Goal: Task Accomplishment & Management: Manage account settings

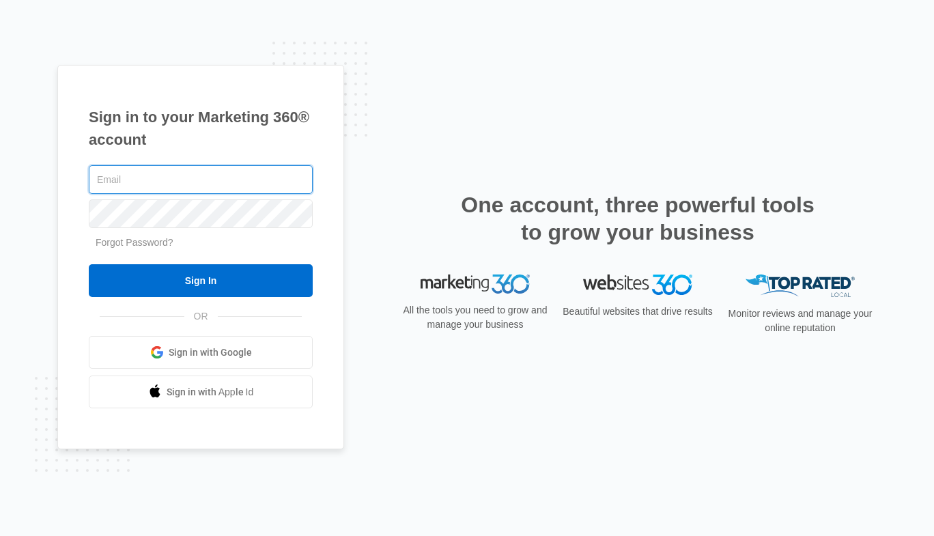
type input "[EMAIL_ADDRESS][DOMAIN_NAME]"
click at [89, 264] on input "Sign In" at bounding box center [201, 280] width 224 height 33
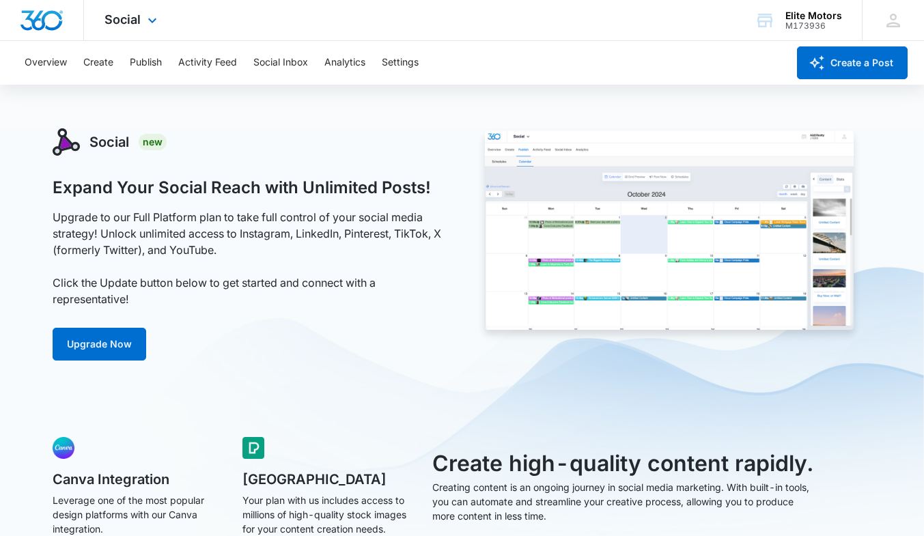
click at [145, 33] on div "Social Apps Reputation Websites Forms CRM Email Social Shop Payments POS Conten…" at bounding box center [132, 20] width 97 height 40
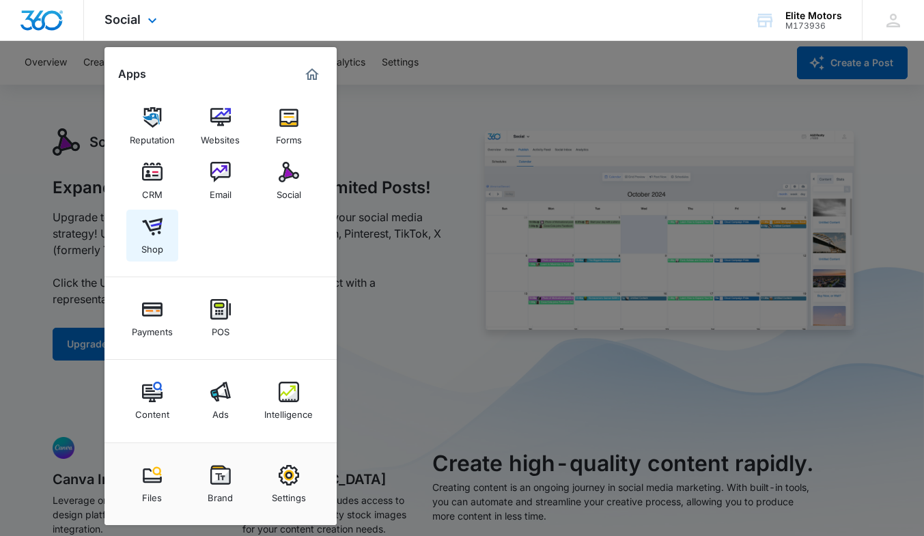
click at [147, 227] on img at bounding box center [152, 226] width 20 height 20
